Goal: Task Accomplishment & Management: Complete application form

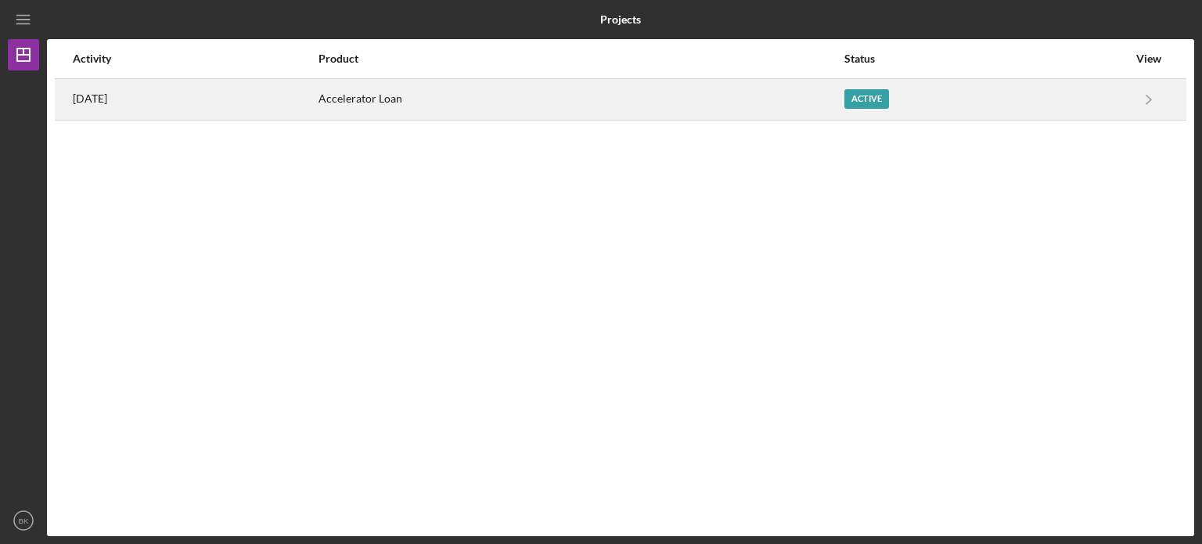
click at [508, 92] on div "Accelerator Loan" at bounding box center [581, 99] width 524 height 39
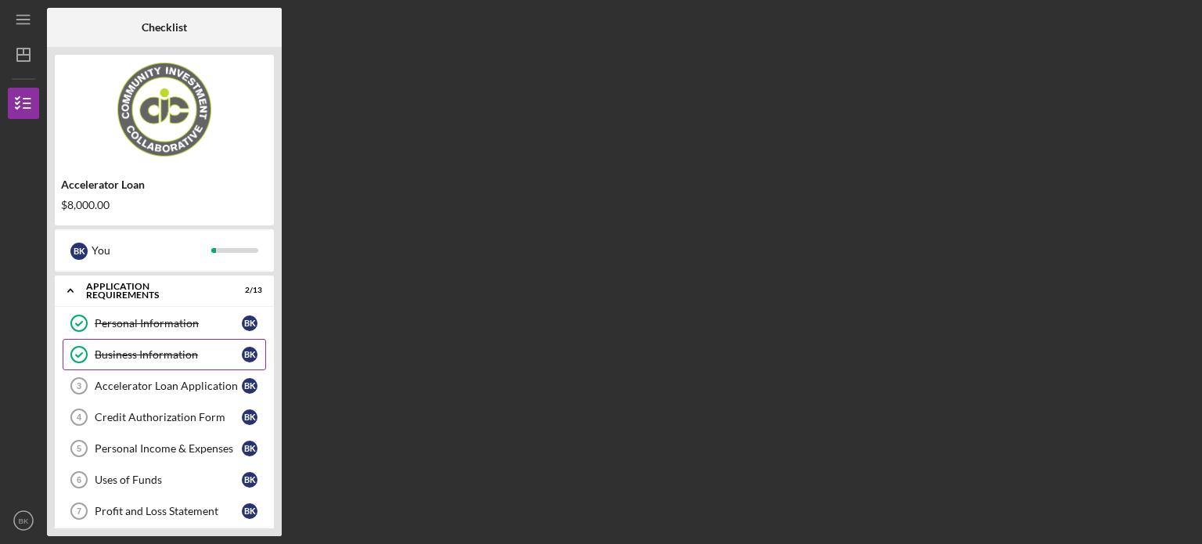
click at [147, 353] on div "Business Information" at bounding box center [168, 354] width 147 height 13
